Goal: Transaction & Acquisition: Purchase product/service

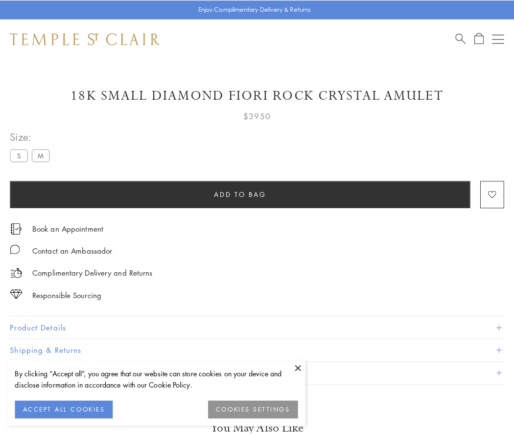
scroll to position [4, 0]
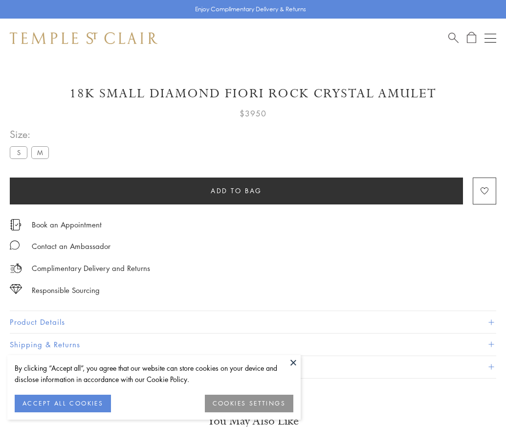
click at [236, 190] on span "Add to bag" at bounding box center [236, 190] width 51 height 11
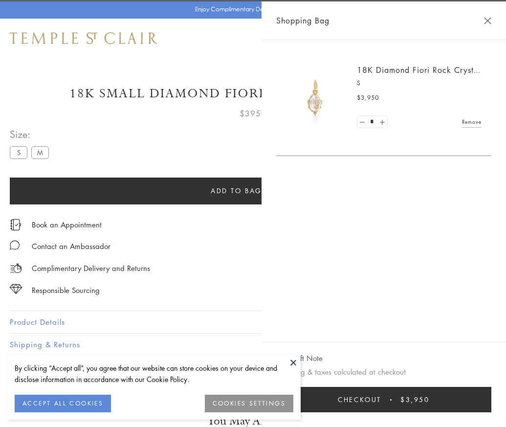
click at [492, 407] on button "Checkout $3,950" at bounding box center [383, 399] width 215 height 25
